Goal: Register for event/course

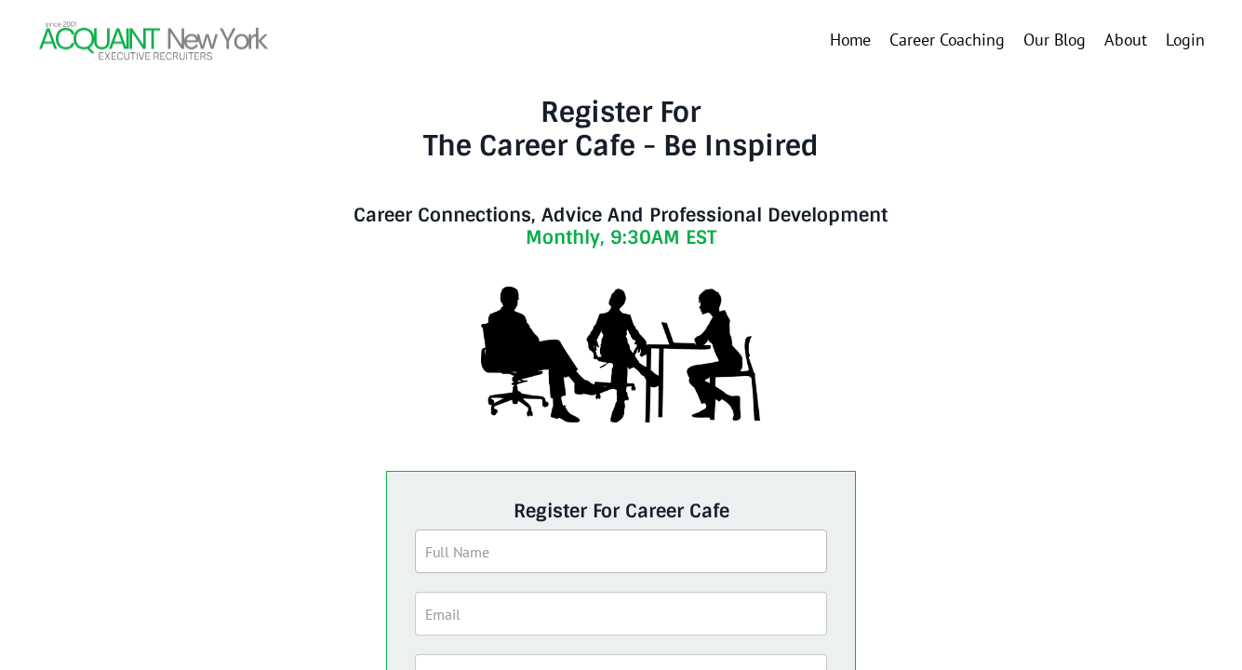
click at [574, 559] on input "text" at bounding box center [621, 551] width 412 height 44
type input "[PERSON_NAME]"
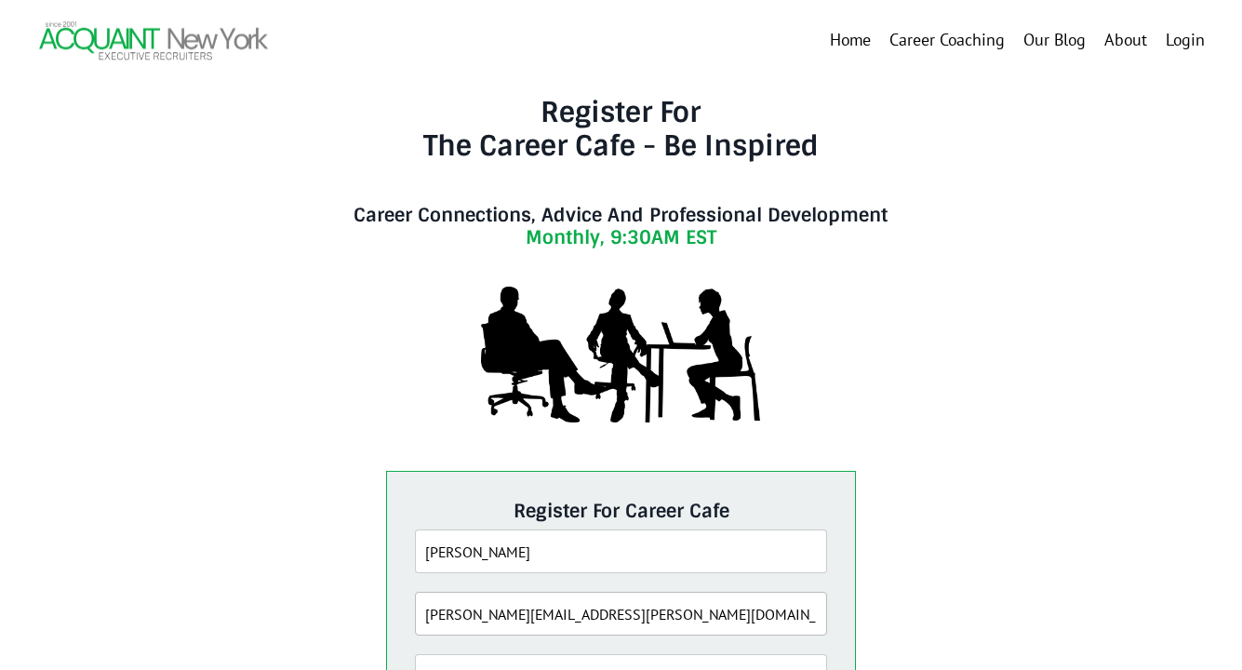
type input "[PERSON_NAME][EMAIL_ADDRESS][PERSON_NAME][DOMAIN_NAME]"
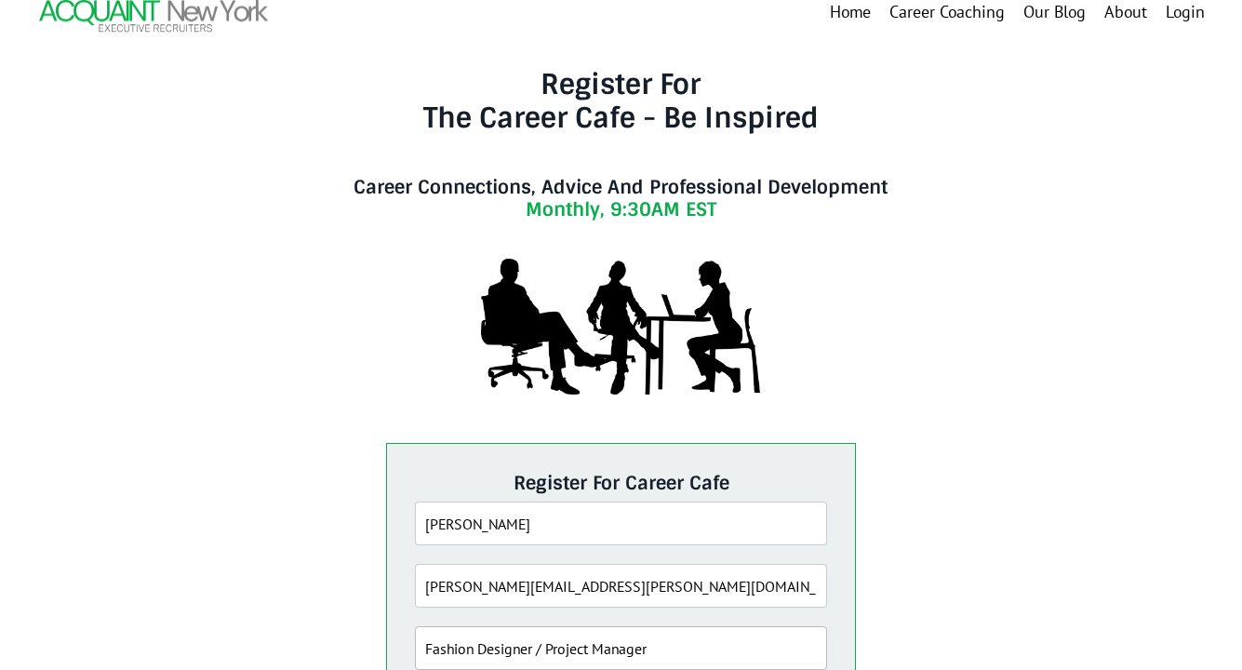
type input "Fashion Designer / Project Manager"
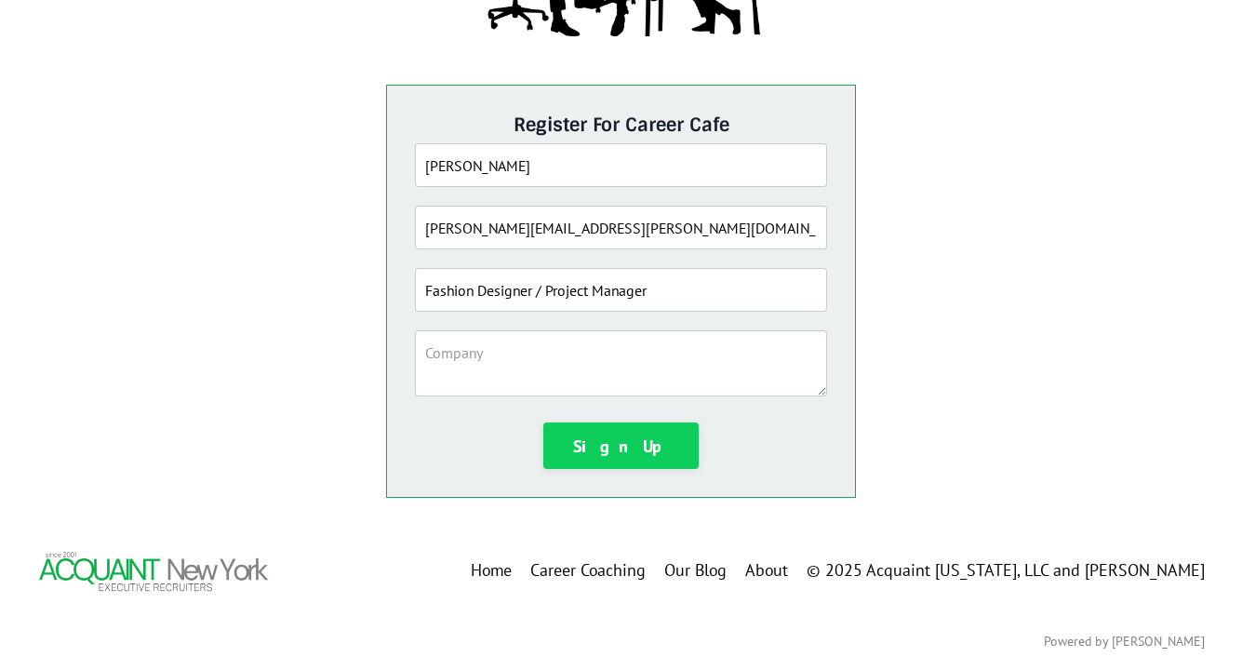
click at [597, 448] on button "Sign Up" at bounding box center [621, 445] width 156 height 47
